Goal: Information Seeking & Learning: Learn about a topic

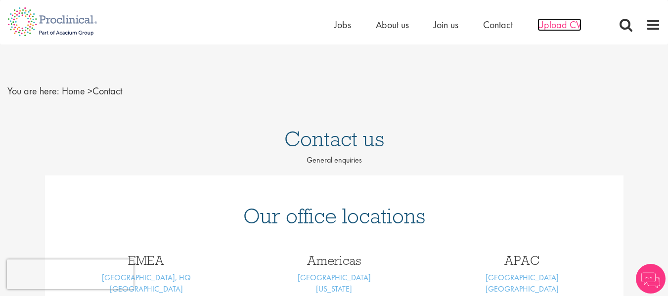
click at [563, 29] on span "Upload CV" at bounding box center [559, 24] width 44 height 13
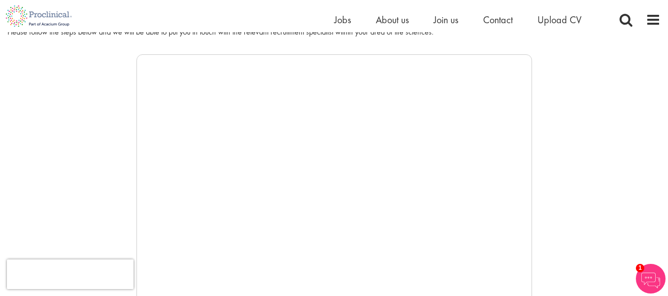
scroll to position [99, 0]
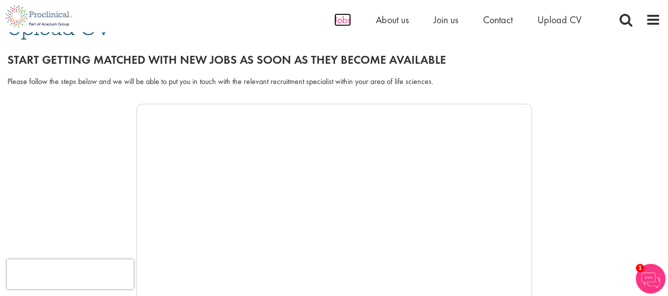
click at [338, 16] on span "Jobs" at bounding box center [342, 19] width 17 height 13
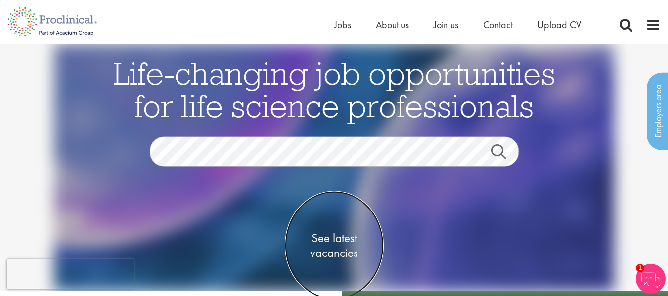
click at [331, 250] on span "See latest vacancies" at bounding box center [334, 246] width 99 height 30
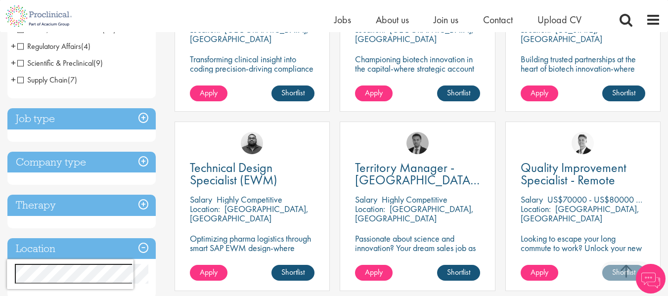
scroll to position [346, 0]
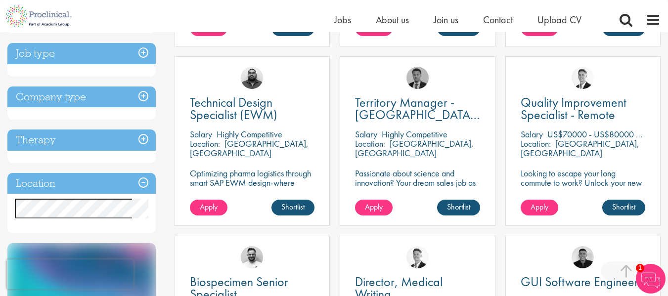
click at [146, 53] on h3 "Job type" at bounding box center [81, 53] width 148 height 21
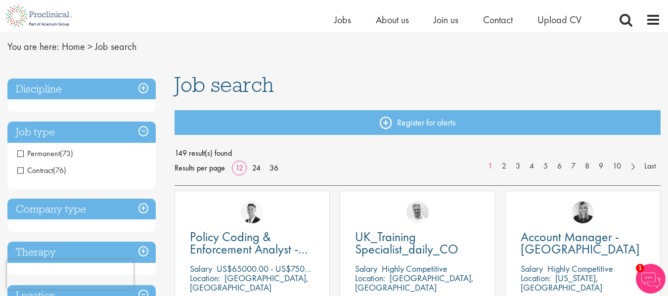
scroll to position [49, 0]
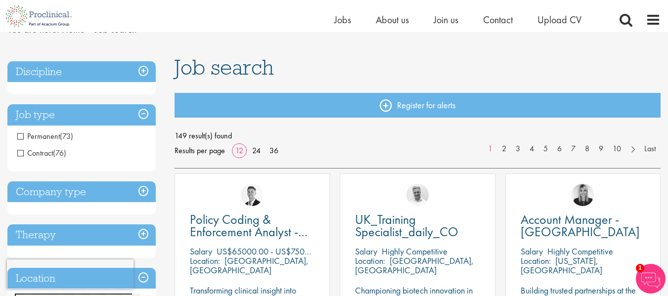
click at [142, 113] on h3 "Job type" at bounding box center [81, 114] width 148 height 21
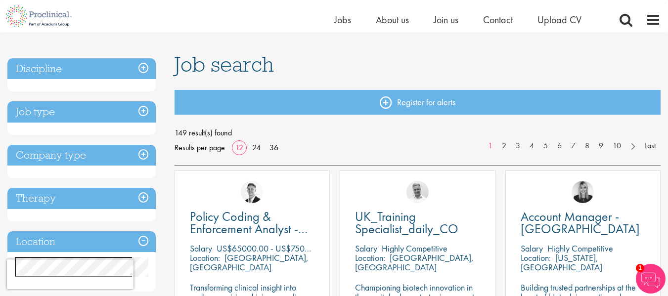
scroll to position [99, 0]
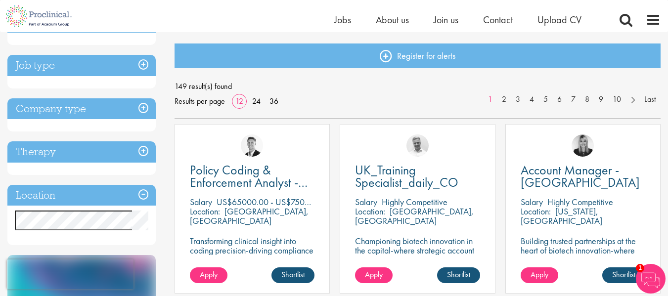
click at [141, 195] on h3 "Location" at bounding box center [81, 195] width 148 height 21
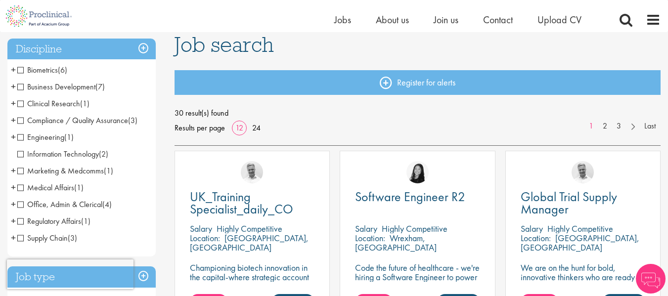
scroll to position [49, 0]
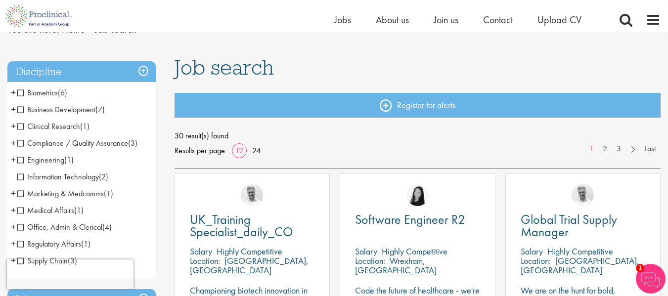
click at [21, 95] on span "Biometrics" at bounding box center [37, 93] width 41 height 10
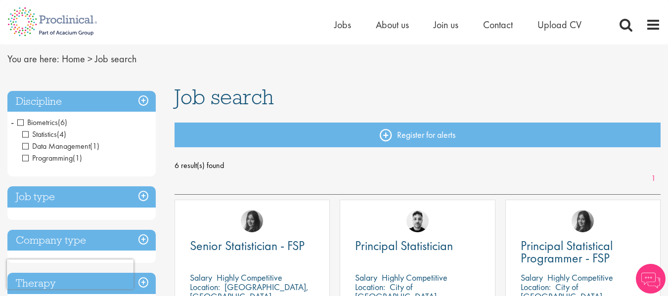
scroll to position [49, 0]
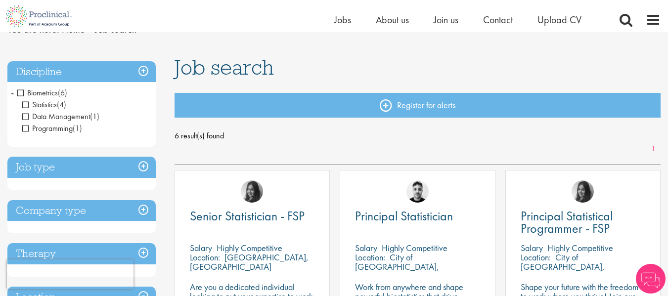
click at [144, 71] on h3 "Discipline" at bounding box center [81, 71] width 148 height 21
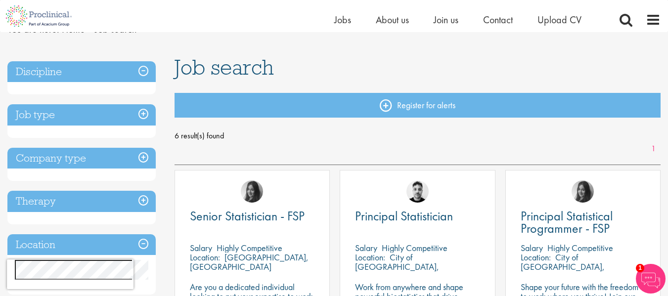
click at [146, 89] on div "Discipline Biometrics (6) - + Statistics (4) Data Management (1) Programming (1)" at bounding box center [81, 78] width 148 height 34
click at [140, 72] on h3 "Discipline" at bounding box center [81, 71] width 148 height 21
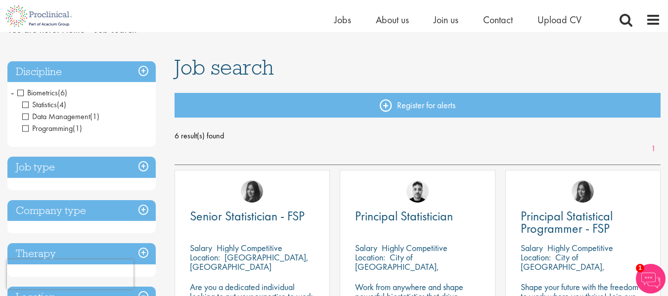
click at [21, 91] on span "Biometrics" at bounding box center [37, 93] width 41 height 10
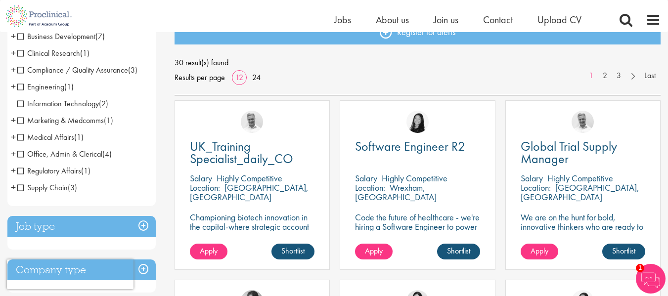
scroll to position [99, 0]
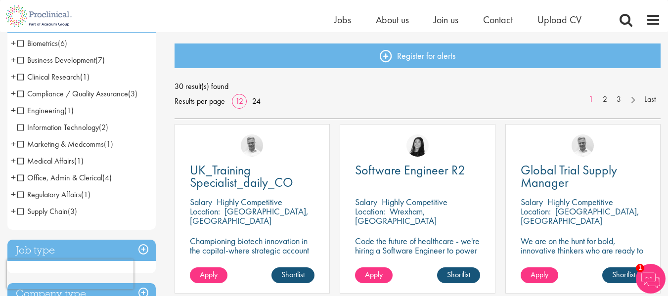
click at [24, 77] on span "Clinical Research" at bounding box center [48, 77] width 63 height 10
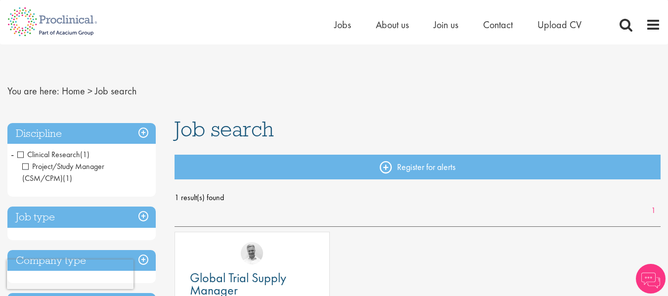
click at [23, 153] on span "Clinical Research" at bounding box center [48, 154] width 63 height 10
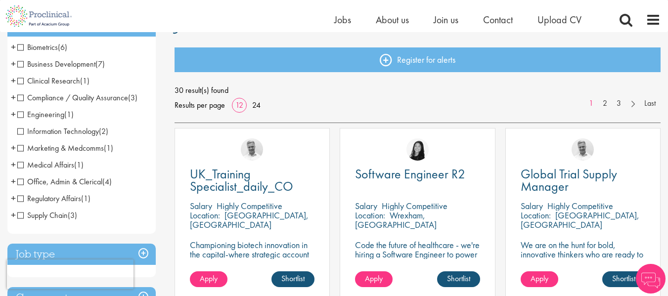
scroll to position [99, 0]
